Goal: Answer question/provide support

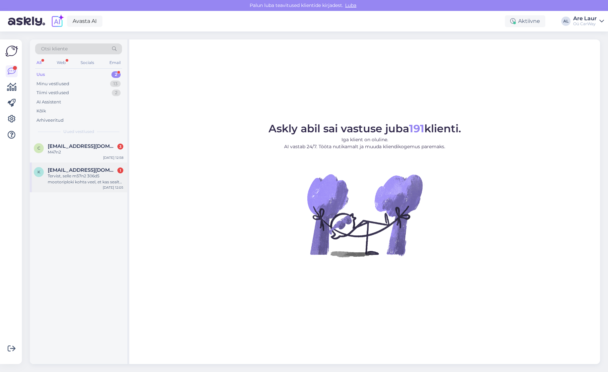
click at [86, 181] on div "Tervist, selle m57n2 306d5 mootoriploki kohta veel, et kas sealt tuleks tulumak…" at bounding box center [86, 179] width 76 height 12
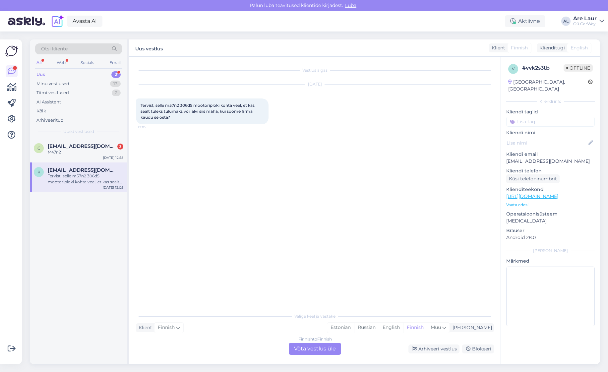
click at [311, 346] on div "Finnish to Finnish Võta vestlus üle" at bounding box center [315, 349] width 52 height 12
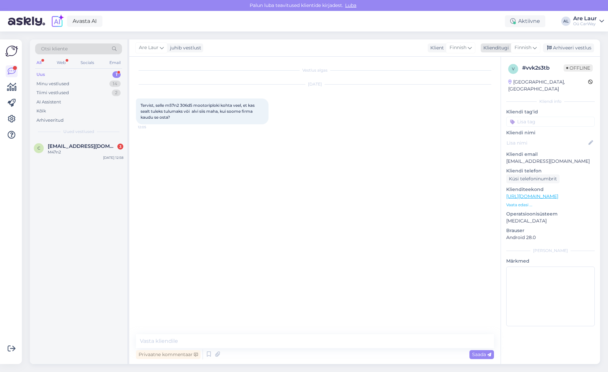
click at [527, 50] on span "Finnish" at bounding box center [523, 47] width 17 height 7
type input "est"
click at [498, 75] on link "Estonian" at bounding box center [510, 77] width 73 height 11
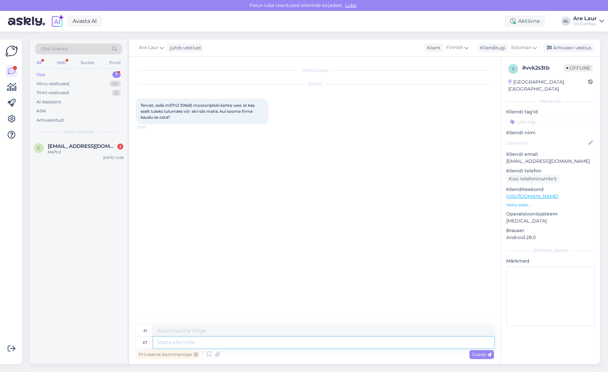
click at [211, 341] on textarea at bounding box center [323, 342] width 341 height 11
type textarea "Tere,"
type textarea "Hei"
type textarea "Tere,"
type textarea "Hei,"
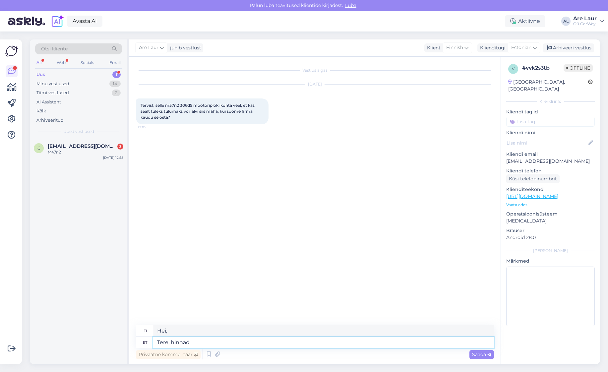
type textarea "Tere, hinnad o"
type textarea "Hei, hinnat"
type textarea "Tere, hinnad on"
type textarea "Hei, hinnat ovat"
type textarea "Tere, hinnad on [PERSON_NAME]"
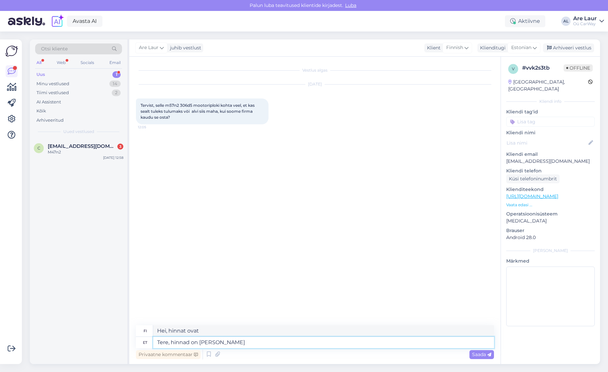
type textarea "Hei, hinnat ovat ilman"
type textarea "Tere, hinnad on [PERSON_NAME] km"
type textarea "Hei, hinnat ovat ilman ALV:tä."
type textarea "Tere, hinnad on [PERSON_NAME] km.ta"
type textarea "Hei, hinnat ovat ilman km.ta"
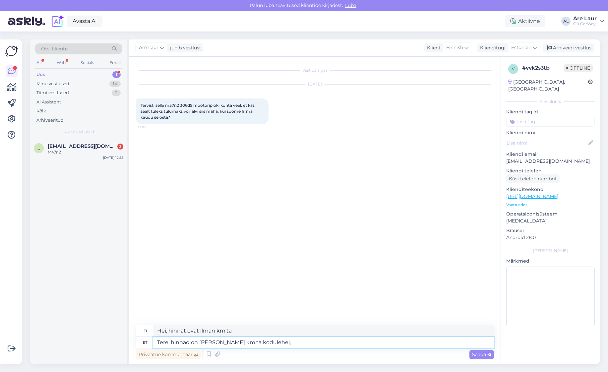
type textarea "Tere, hinnad on [PERSON_NAME] km.ta kodulehel, e"
type textarea "Hei, verkkosivuston hinnat ovat ilman km.ta ."
type textarea "Tere, hinnad on [PERSON_NAME] km.ta kodulehel, ehk si"
type textarea "Hei, verkkosivuston hinnat ovat ilman km.ta , joten"
type textarea "Tere, hinnad on [PERSON_NAME] km.ta kodulehel, ehk siis kui on"
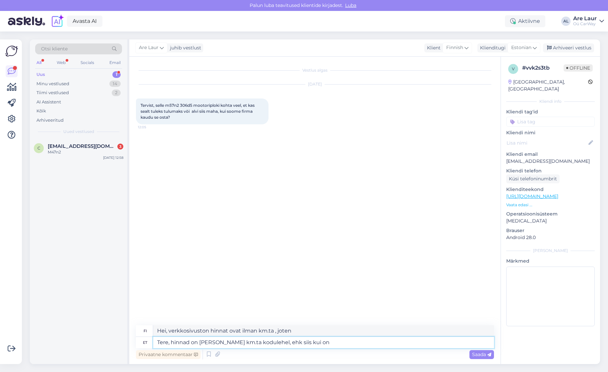
type textarea "Hei, verkkosivuston hinnat ovat ilman km.[PERSON_NAME]"
type textarea "Tere, hinnad on [PERSON_NAME] km.ta kodulehel, ehk siis kui on"
type textarea "Hei, verkkosivuston hinnat ovat ilman km.[PERSON_NAME] , [PERSON_NAME] on."
type textarea "Tere, hinnad on [PERSON_NAME] km.ta kodulehel, ehk siis kui on olemas soo"
type textarea "Hei, verkkosivuston hinnat ovat ilman km.ta , [PERSON_NAME] sellaista on."
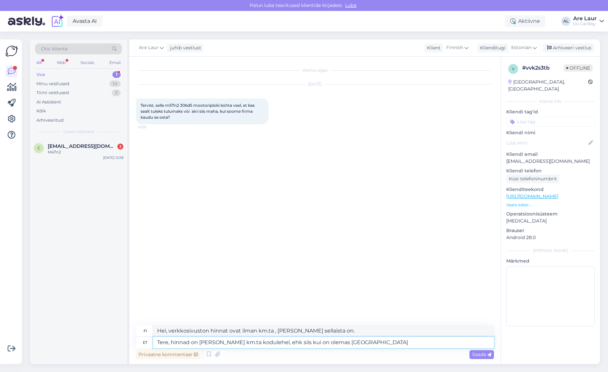
type textarea "Tere, hinnad on [PERSON_NAME] km.ta kodulehel, ehk siis kui on olemas [GEOGRAPH…"
type textarea "Hei, verkkosivuston hinnat ovat ilman km.ta , [PERSON_NAME] suomenkielinen vers…"
type textarea "Tere, hinnad on [PERSON_NAME] km.ta kodulehel, ehk siis kui on olemas soome y-t…"
type textarea "Hei, verkkosivuston hinnat ovat ilman km.[PERSON_NAME] , [PERSON_NAME] sinulla …"
type textarea "Tere, hinnad on [PERSON_NAME] km.ta kodulehel, ehk siis kui on olemas soome y-t…"
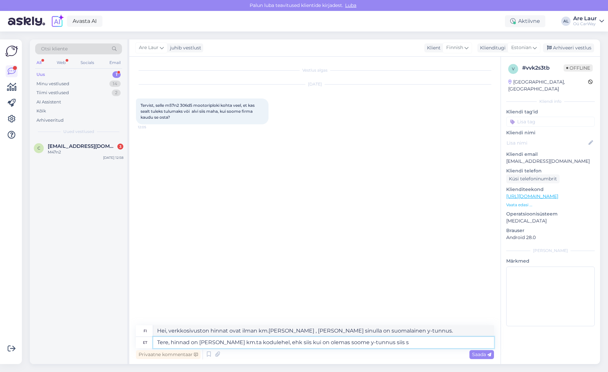
type textarea "Hei, verkkosivuston hinnat ovat ilman km.ta , [PERSON_NAME] sinulla on suomalai…"
type textarea "Tere, hinnad on [PERSON_NAME] km.ta kodulehel, ehk siis kui on olemas soome y-t…"
type textarea "Hei, verkkosivuston hinnat ovat ilman km.ta , [PERSON_NAME] sinulla on suomalai…"
type textarea "Tere, hinnad on [PERSON_NAME] km.ta kodulehel, ehk siis kui on olemas soome y-t…"
type textarea "Hei, verkkosivuston hinnat ovat ilman km.ta , [PERSON_NAME] sinulla on suomalai…"
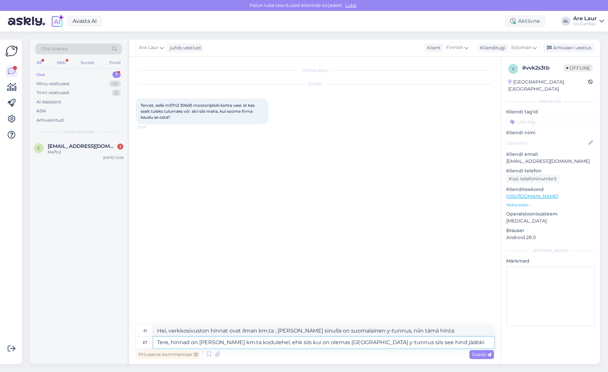
type textarea "Tere, hinnad on [PERSON_NAME] km.ta kodulehel, ehk siis kui on olemas [GEOGRAPH…"
type textarea "Hei, verkkosivuston hinnat ovat ilman km.ta , [PERSON_NAME] sinulla on suomalai…"
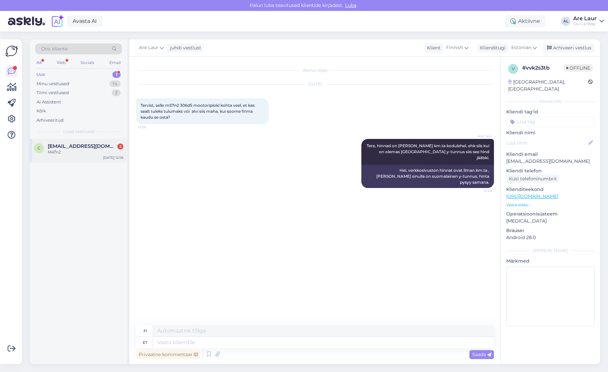
click at [84, 150] on div "M47n2" at bounding box center [86, 152] width 76 height 6
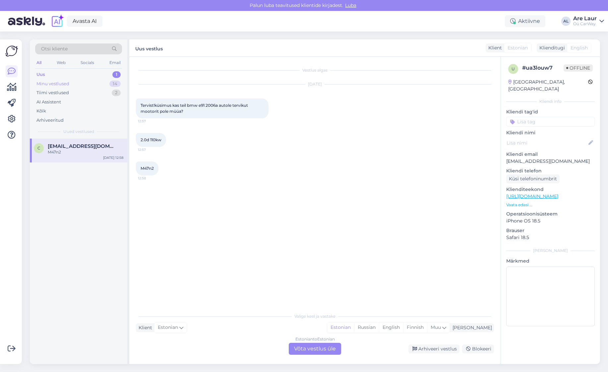
click at [69, 83] on div "Minu vestlused 14" at bounding box center [78, 83] width 87 height 9
click at [69, 83] on div "Minu vestlused" at bounding box center [52, 84] width 33 height 7
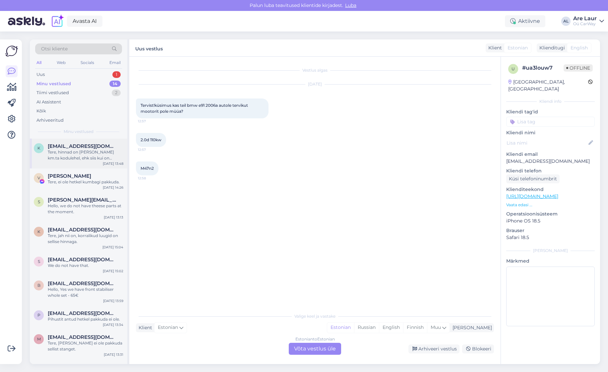
click at [93, 160] on div "Tere, hinnad on [PERSON_NAME] km.ta kodulehel, ehk siis kui on olemas [GEOGRAPH…" at bounding box center [86, 155] width 76 height 12
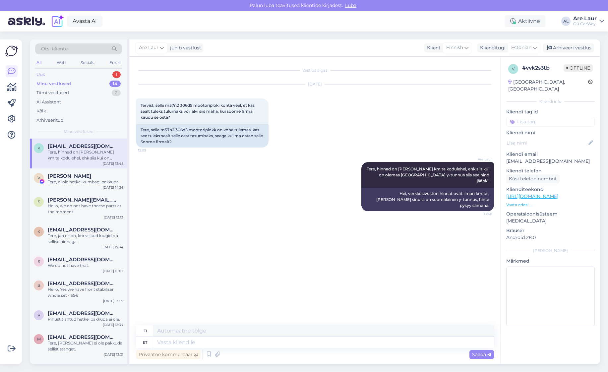
click at [55, 74] on div "Uus 1" at bounding box center [78, 74] width 87 height 9
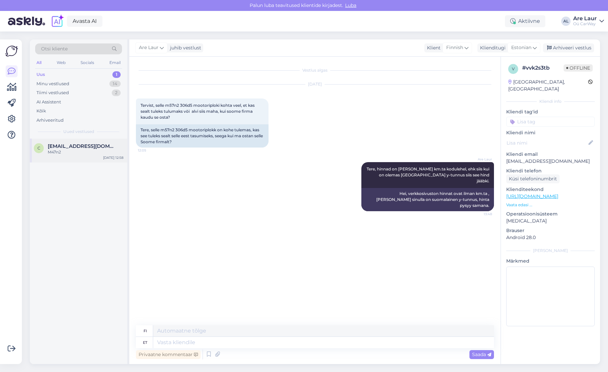
click at [72, 150] on div "M47n2" at bounding box center [86, 152] width 76 height 6
